Goal: Task Accomplishment & Management: Complete application form

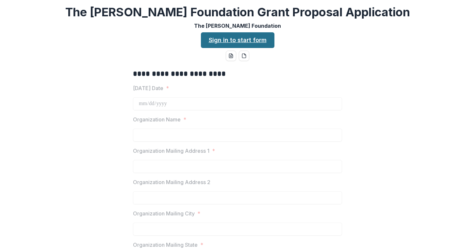
click at [216, 39] on link "Sign in to start form" at bounding box center [238, 40] width 74 height 16
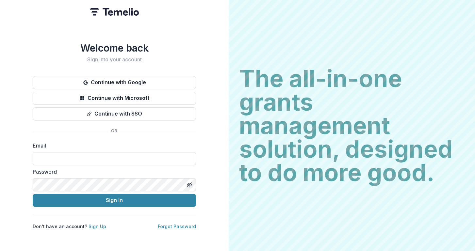
click at [132, 161] on input at bounding box center [114, 158] width 163 height 13
type input "**********"
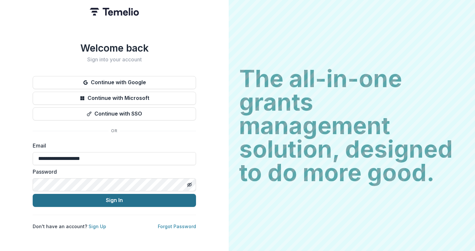
click at [103, 197] on button "Sign In" at bounding box center [114, 200] width 163 height 13
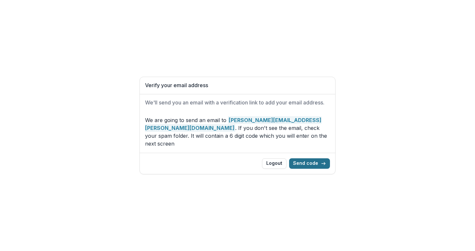
click at [307, 160] on button "Send code" at bounding box center [309, 164] width 41 height 10
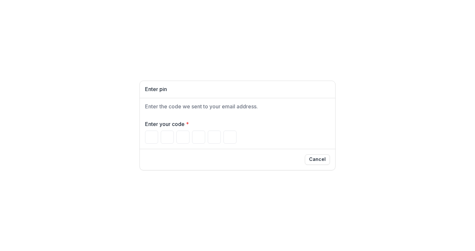
type input "*"
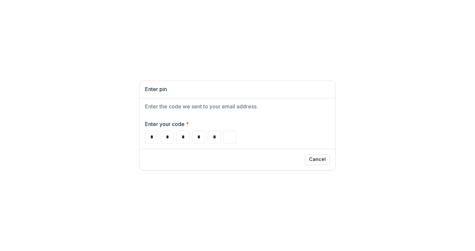
type input "*"
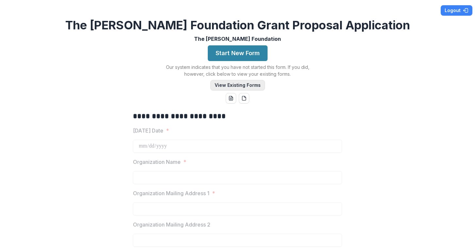
click at [234, 86] on button "View Existing Forms" at bounding box center [237, 85] width 55 height 10
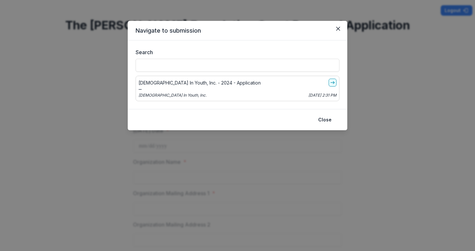
click at [222, 76] on div "[DEMOGRAPHIC_DATA] In Youth, Inc. - 2024 - Application [DEMOGRAPHIC_DATA] In Yo…" at bounding box center [238, 88] width 204 height 25
click at [332, 83] on icon "go-to" at bounding box center [332, 82] width 5 height 5
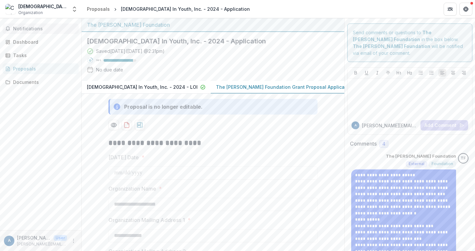
click at [24, 29] on span "Notifications" at bounding box center [44, 29] width 63 height 6
click at [25, 41] on div "Dashboard" at bounding box center [43, 42] width 60 height 7
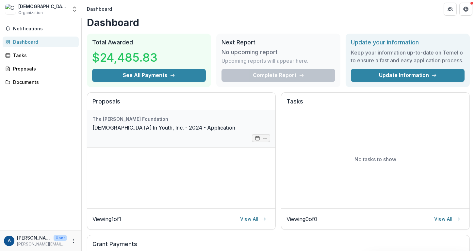
scroll to position [7, 0]
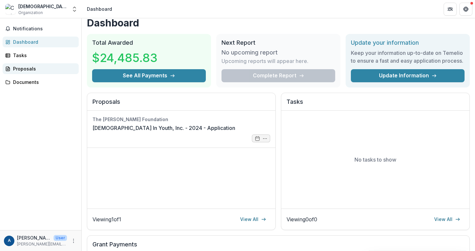
click at [24, 69] on div "Proposals" at bounding box center [43, 68] width 60 height 7
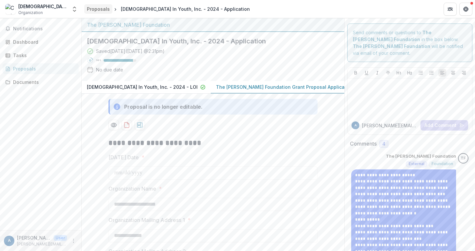
click at [100, 9] on div "Proposals" at bounding box center [98, 9] width 23 height 7
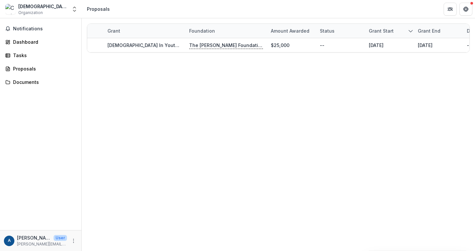
click at [12, 12] on img at bounding box center [10, 9] width 10 height 10
click at [77, 10] on icon "Open entity switcher" at bounding box center [74, 9] width 7 height 7
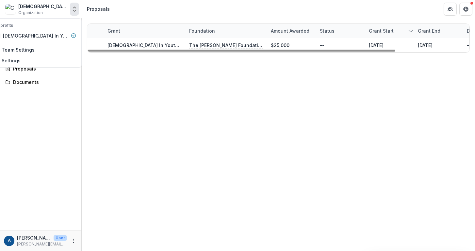
click at [120, 116] on div "Grant Foundation Amount awarded Status Grant start Grant end Due Date Report Du…" at bounding box center [279, 134] width 394 height 233
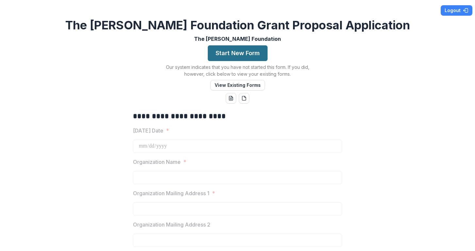
click at [225, 57] on button "Start New Form" at bounding box center [238, 53] width 60 height 16
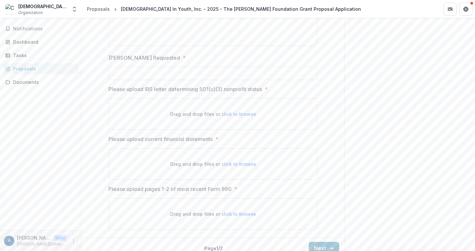
scroll to position [879, 0]
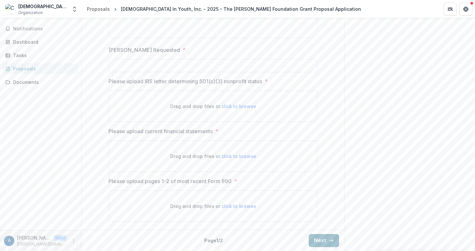
click at [318, 240] on button "Next" at bounding box center [324, 240] width 30 height 13
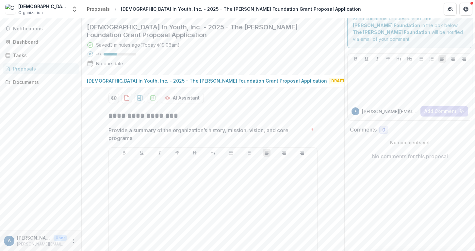
scroll to position [0, 0]
